Goal: Task Accomplishment & Management: Complete application form

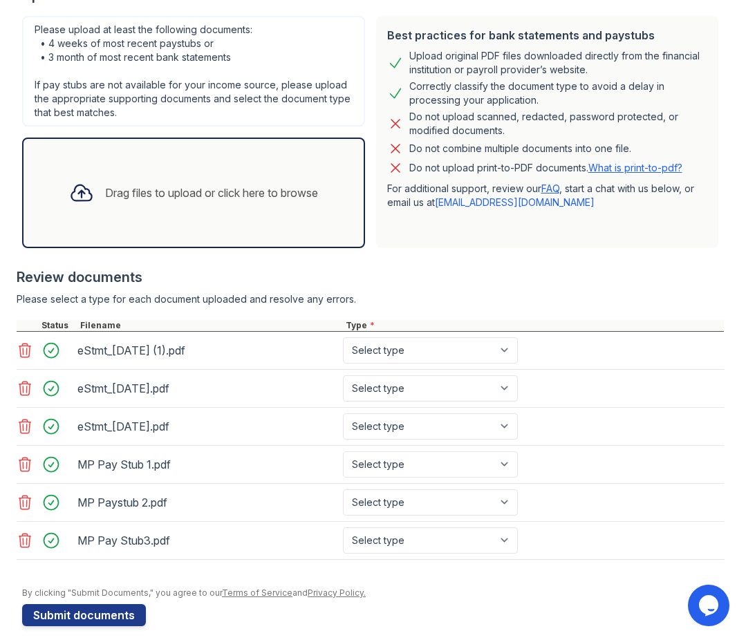
scroll to position [310, 0]
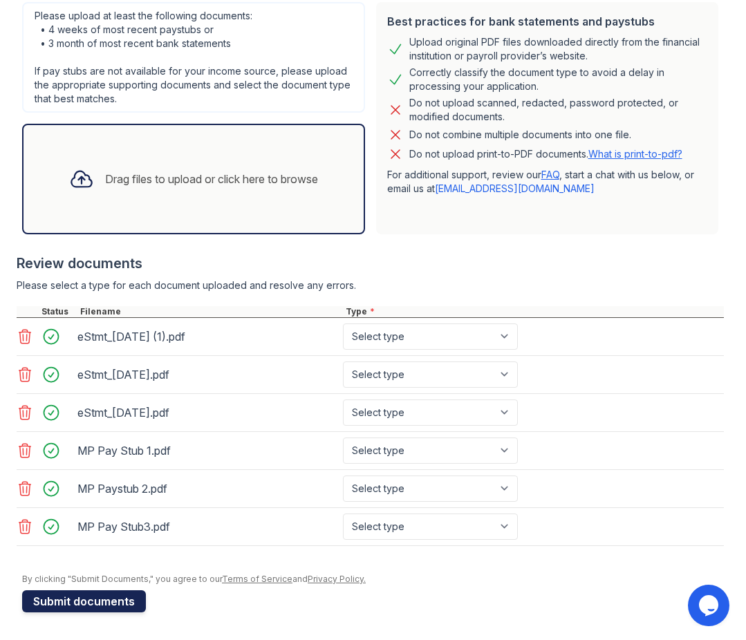
click at [102, 600] on button "Submit documents" at bounding box center [84, 601] width 124 height 22
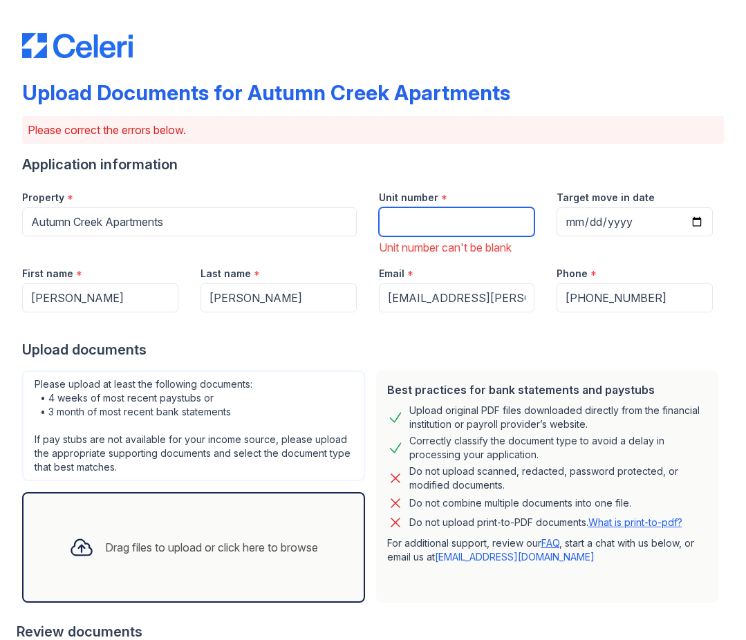
click at [431, 232] on input "Unit number" at bounding box center [457, 221] width 156 height 29
type input "2020"
click at [637, 209] on input "Target move in date" at bounding box center [634, 221] width 156 height 29
click at [645, 226] on input "Target move in date" at bounding box center [634, 221] width 156 height 29
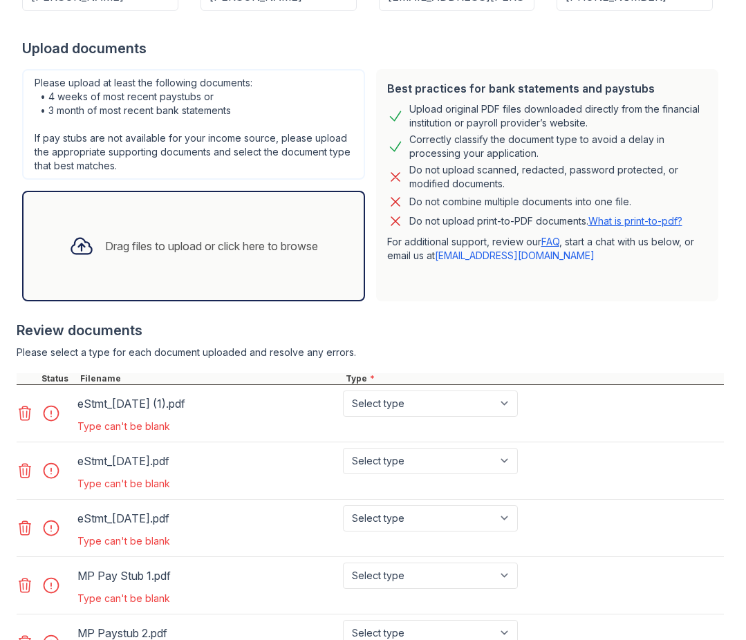
scroll to position [529, 0]
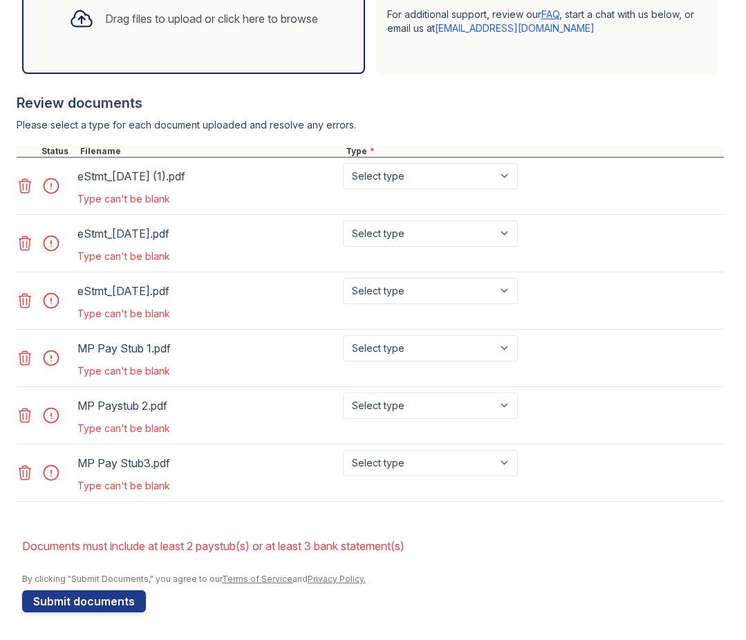
click at [55, 412] on div at bounding box center [55, 415] width 39 height 19
click at [399, 183] on select "Select type Paystub Bank Statement Offer Letter Tax Documents Benefit Award Let…" at bounding box center [430, 176] width 175 height 26
select select "bank_statement"
click at [397, 230] on select "Select type Paystub Bank Statement Offer Letter Tax Documents Benefit Award Let…" at bounding box center [430, 234] width 175 height 26
select select "bank_statement"
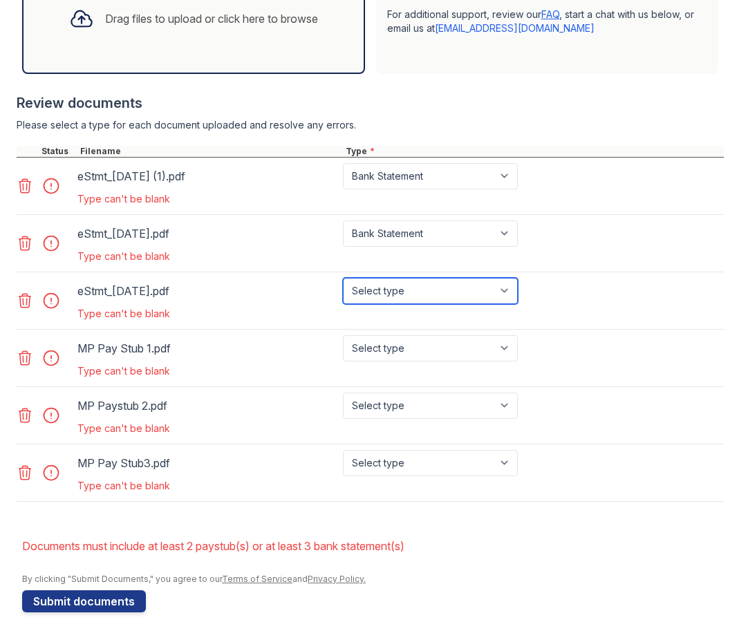
click at [375, 290] on select "Select type Paystub Bank Statement Offer Letter Tax Documents Benefit Award Let…" at bounding box center [430, 291] width 175 height 26
select select "bank_statement"
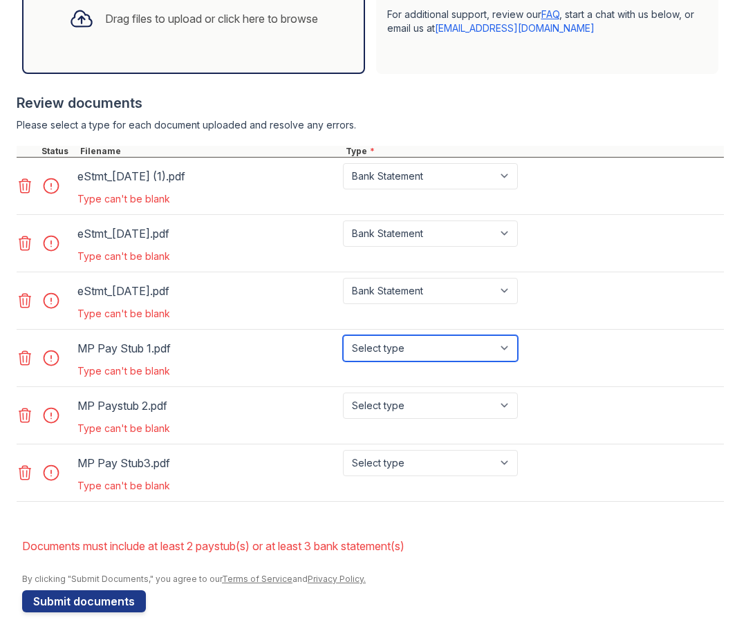
click at [378, 352] on select "Select type Paystub Bank Statement Offer Letter Tax Documents Benefit Award Let…" at bounding box center [430, 348] width 175 height 26
select select "paystub"
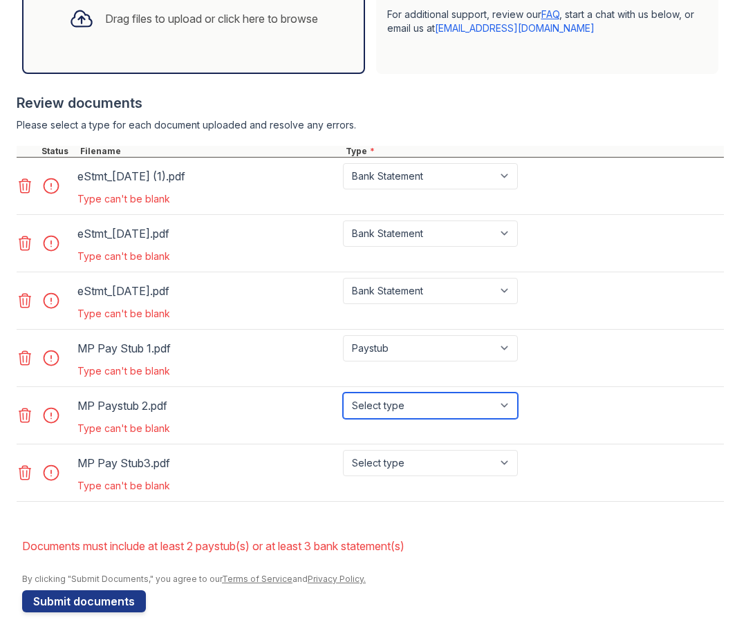
click at [382, 411] on select "Select type Paystub Bank Statement Offer Letter Tax Documents Benefit Award Let…" at bounding box center [430, 406] width 175 height 26
select select "paystub"
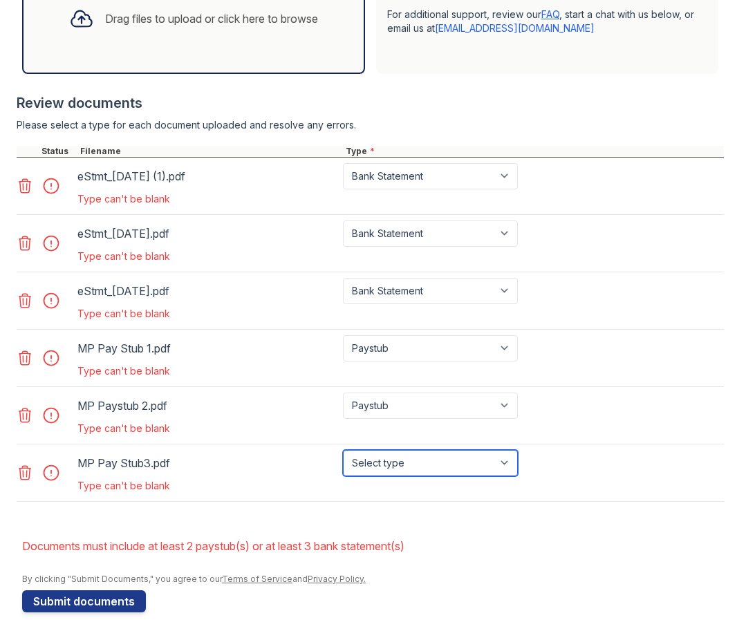
click at [389, 473] on select "Select type Paystub Bank Statement Offer Letter Tax Documents Benefit Award Let…" at bounding box center [430, 463] width 175 height 26
select select "paystub"
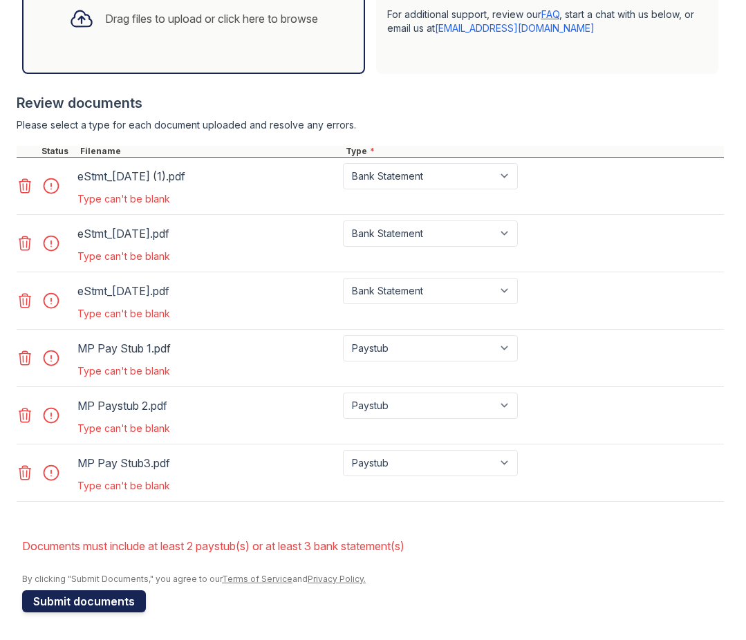
click at [119, 601] on button "Submit documents" at bounding box center [84, 601] width 124 height 22
